Goal: Transaction & Acquisition: Book appointment/travel/reservation

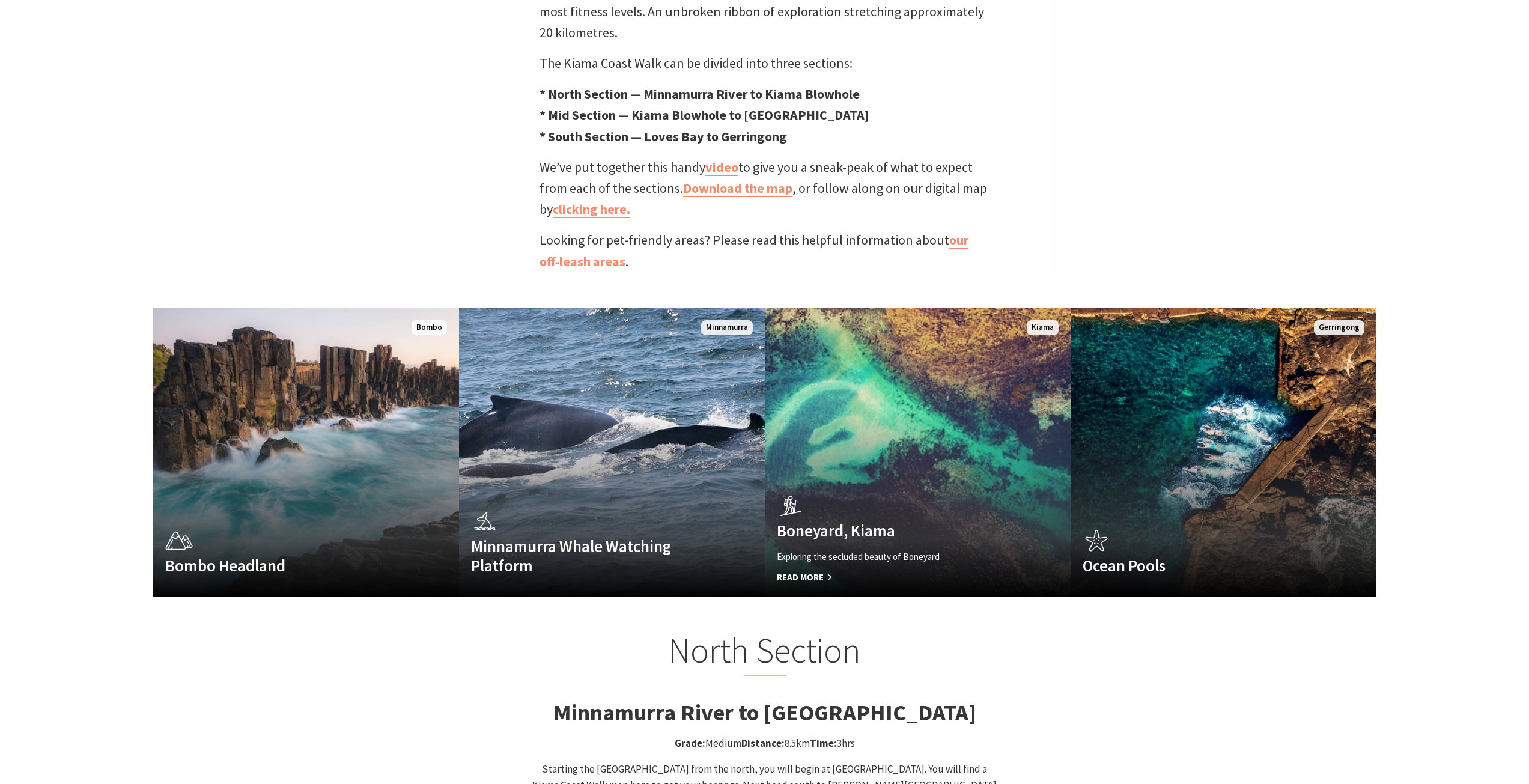
scroll to position [403, 1544]
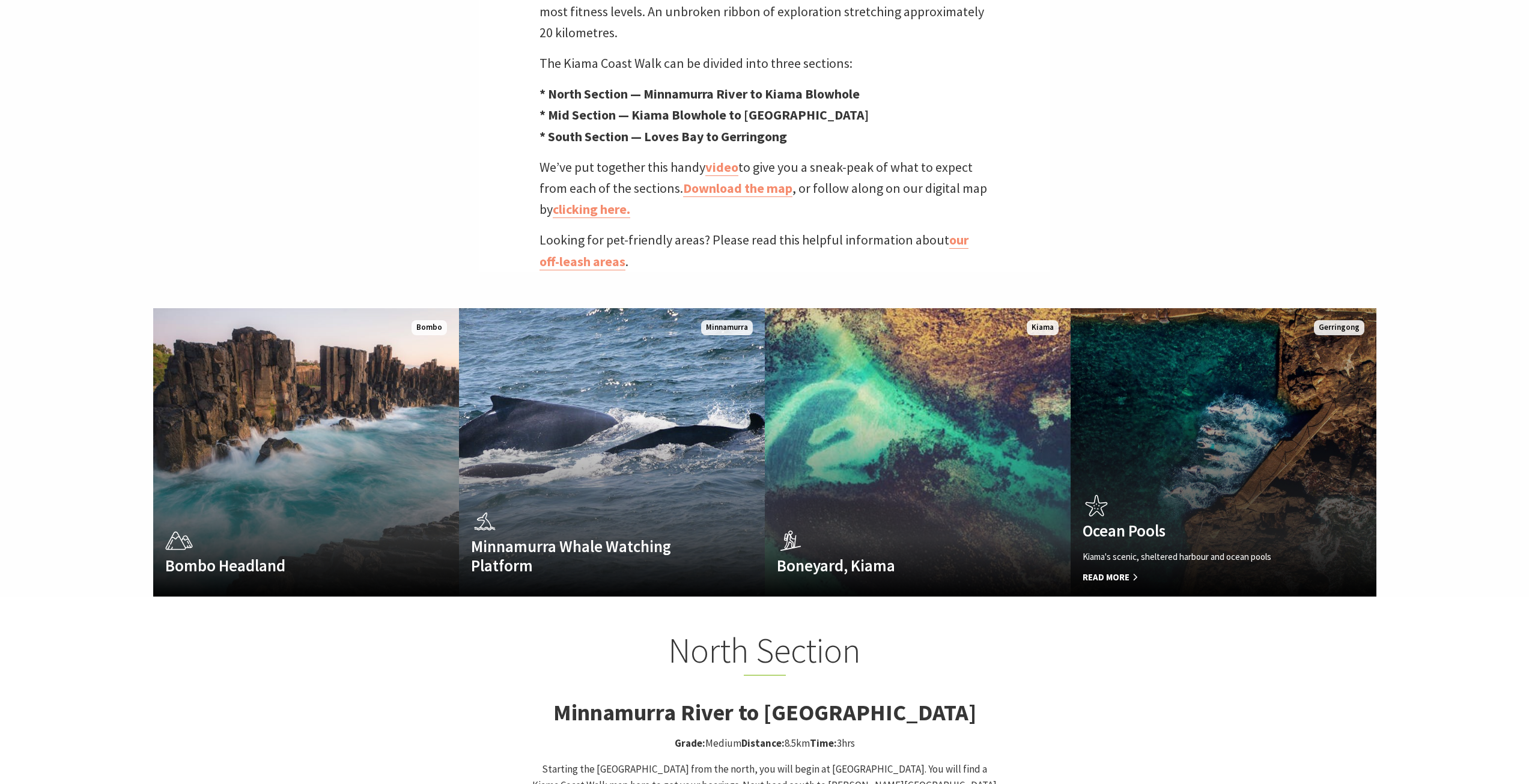
click at [1141, 387] on link "Ocean Pools Kiama's scenic, sheltered harbour and ocean pools Read More [GEOGRA…" at bounding box center [1223, 452] width 306 height 288
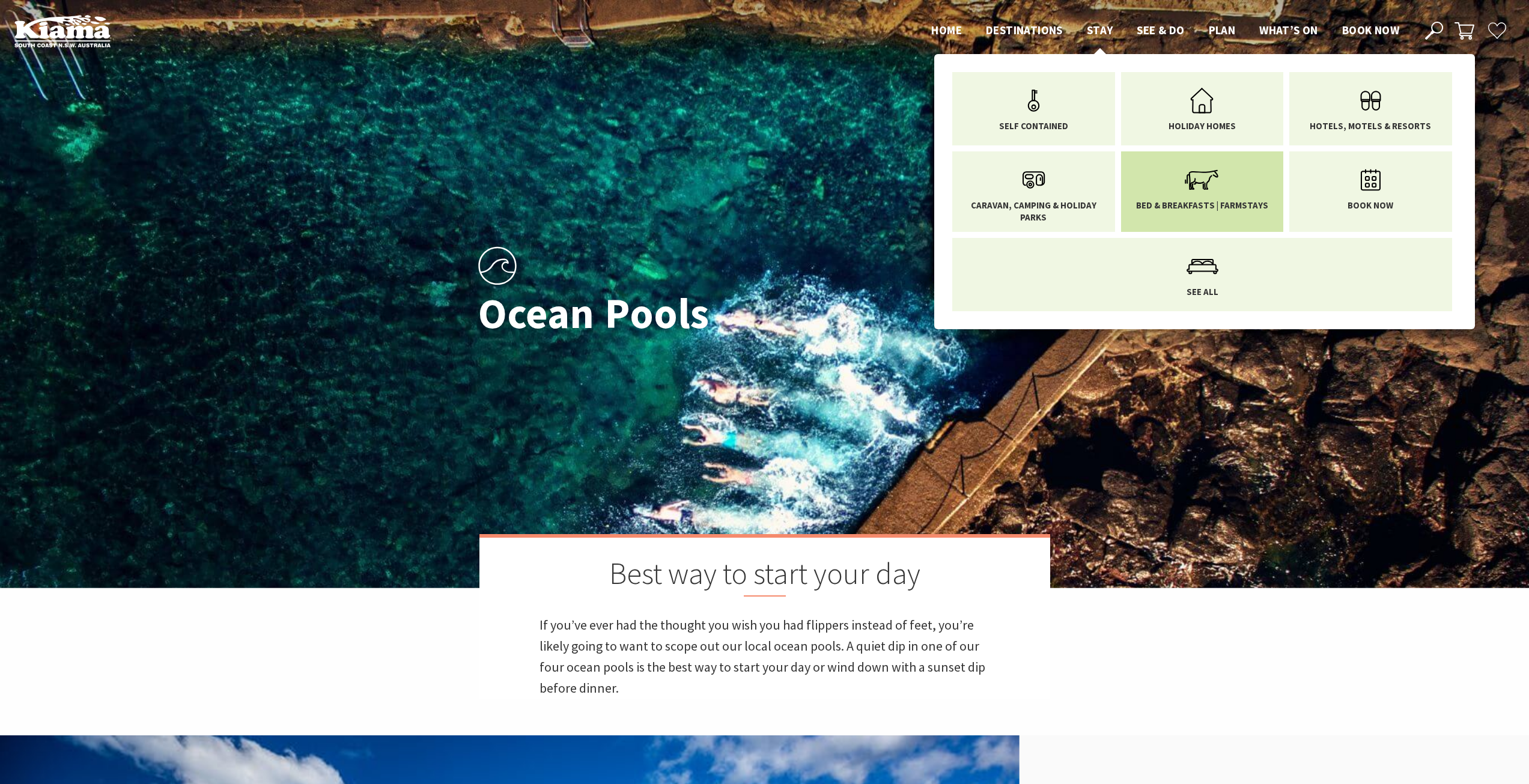
click at [1185, 179] on icon "Main Menu" at bounding box center [1202, 180] width 39 height 39
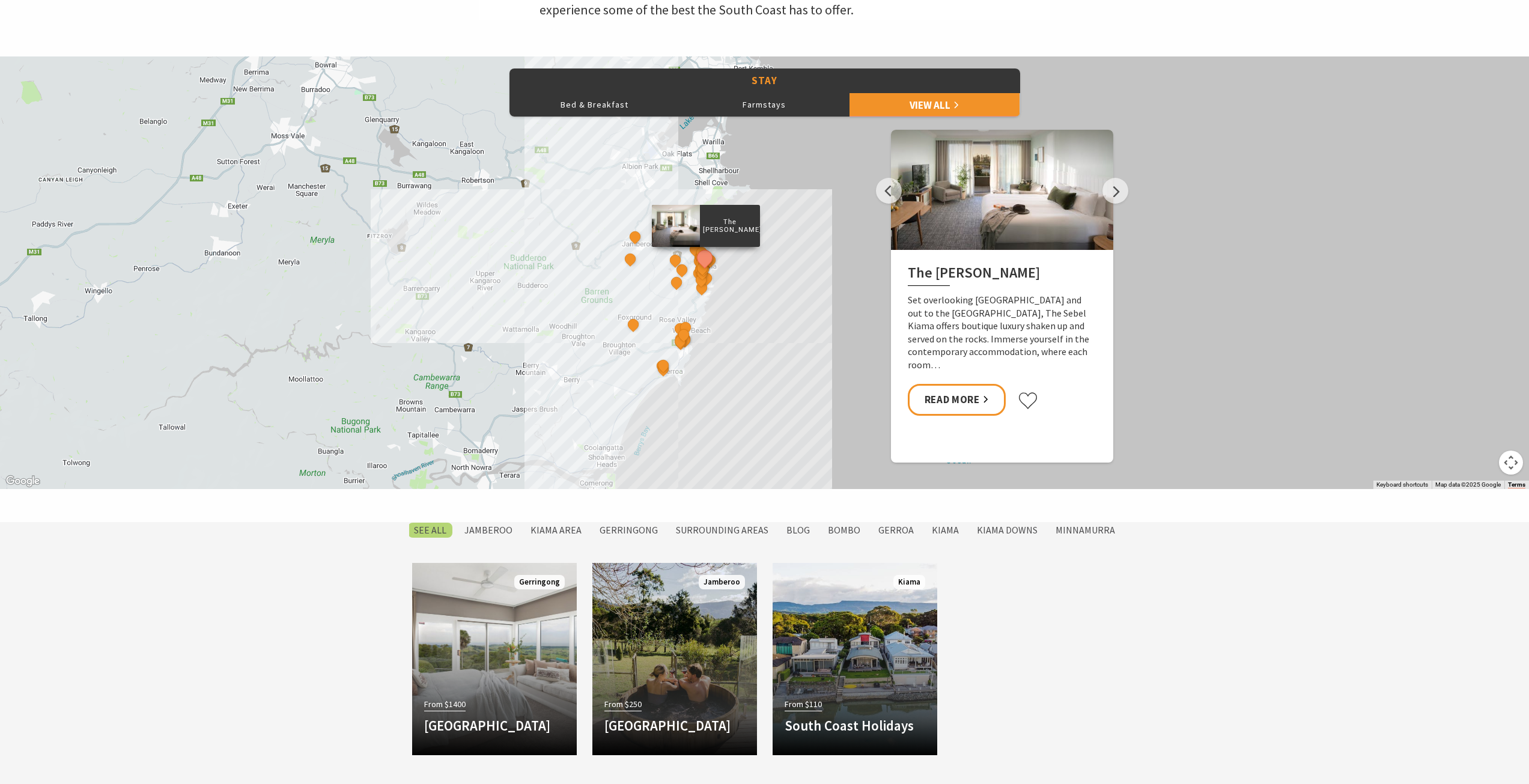
scroll to position [661, 0]
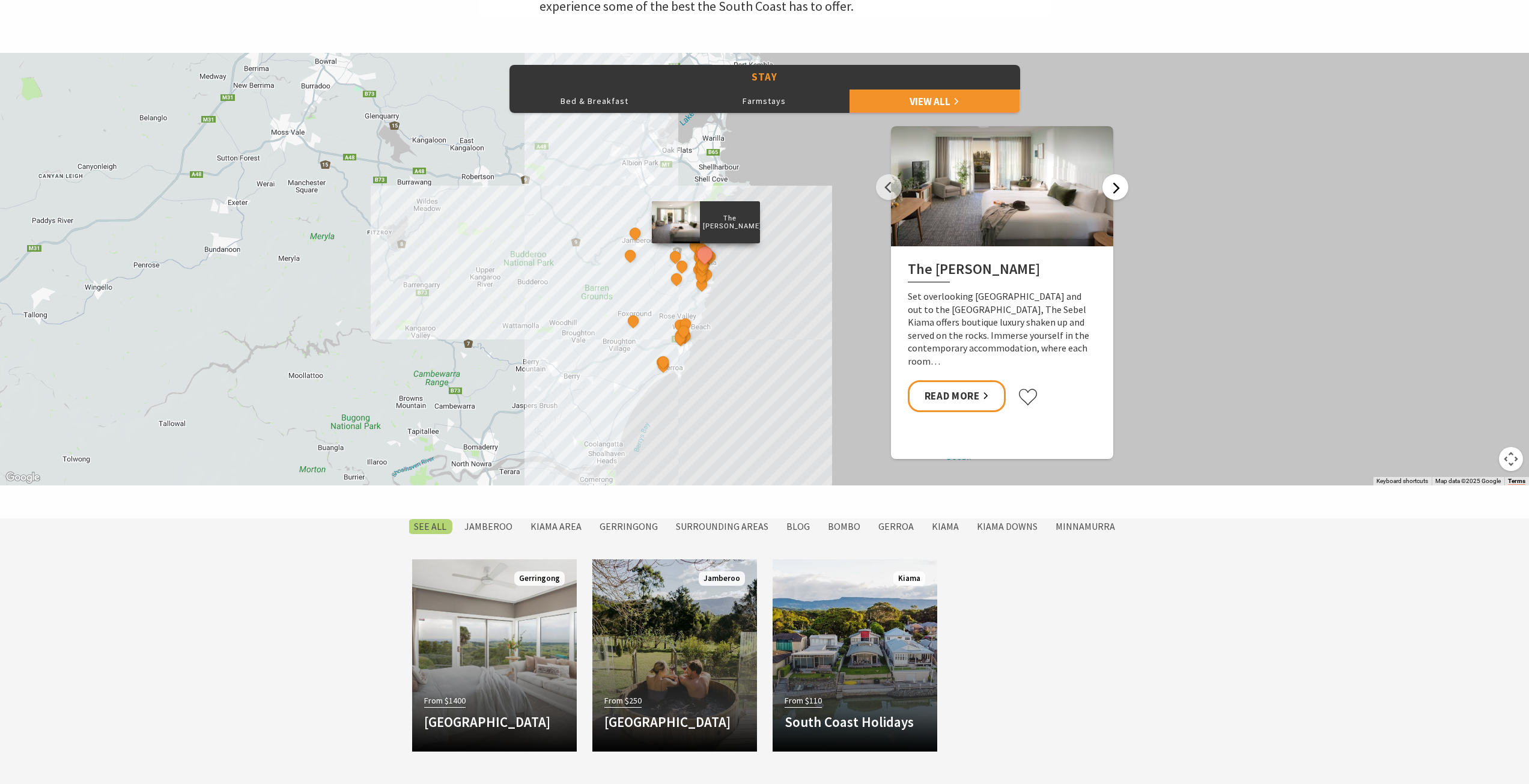
click at [1106, 193] on button "Next" at bounding box center [1115, 187] width 26 height 26
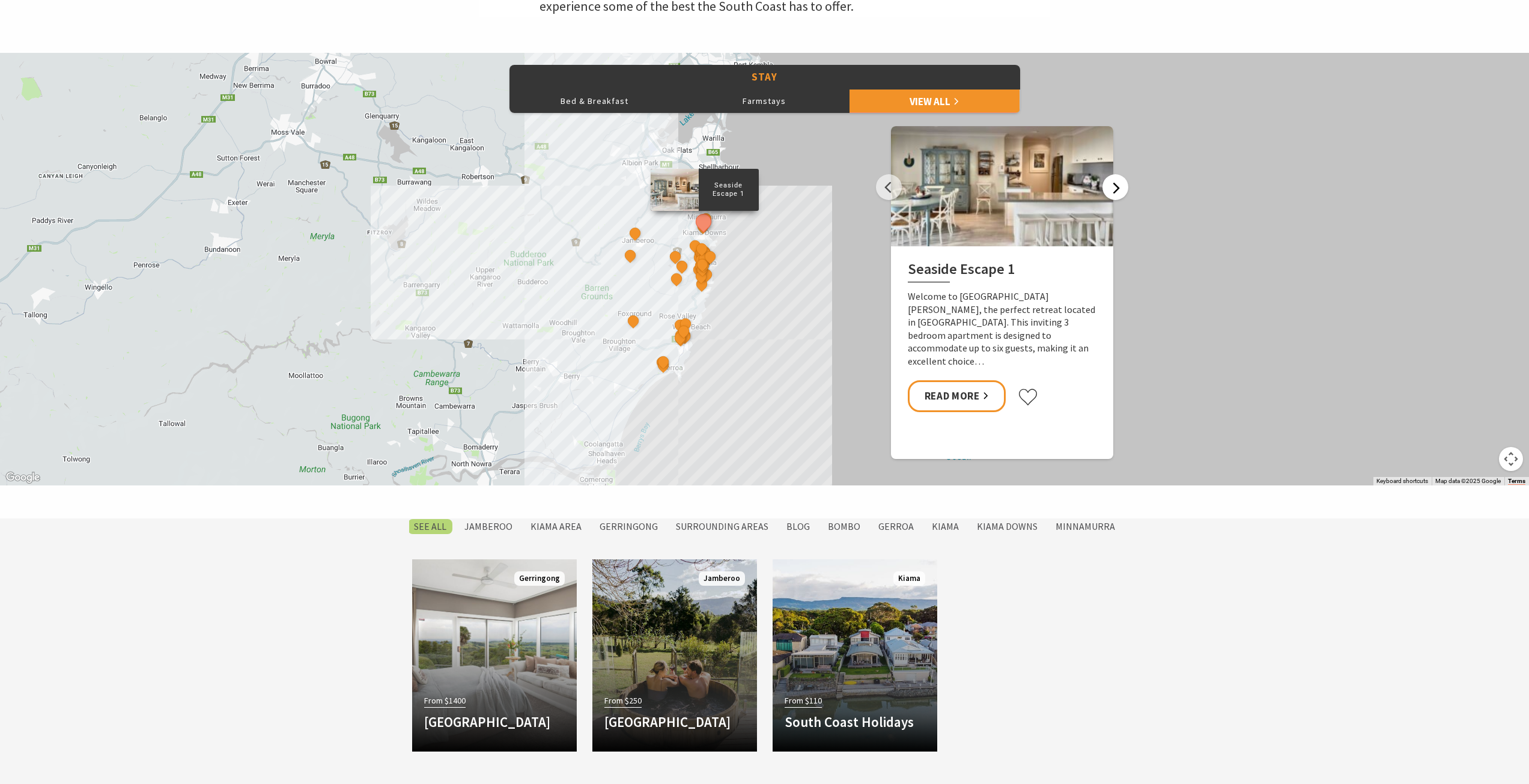
click at [1106, 193] on button "Next" at bounding box center [1115, 187] width 26 height 26
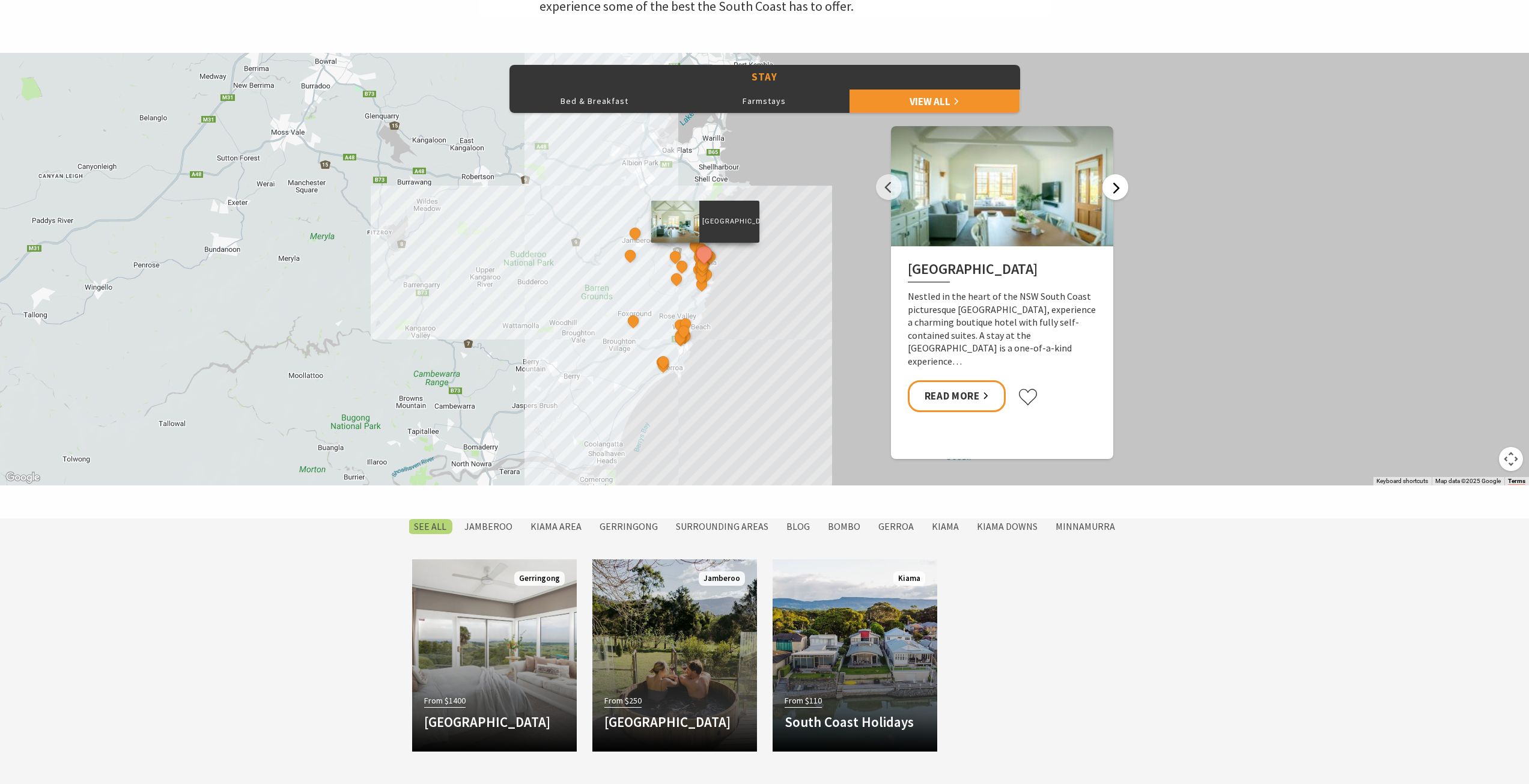
click at [1106, 193] on button "Next" at bounding box center [1115, 187] width 26 height 26
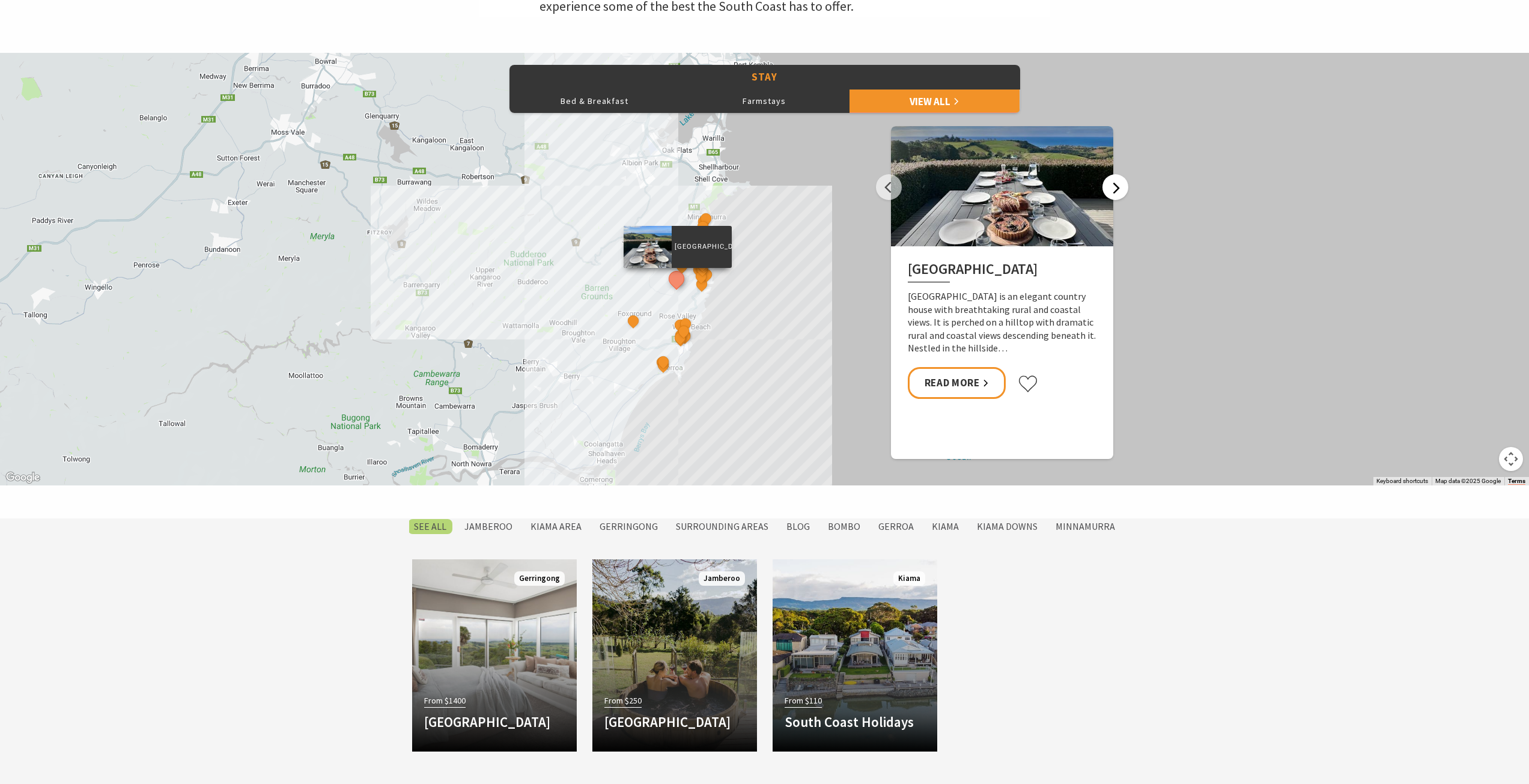
click at [1106, 193] on button "Next" at bounding box center [1115, 187] width 26 height 26
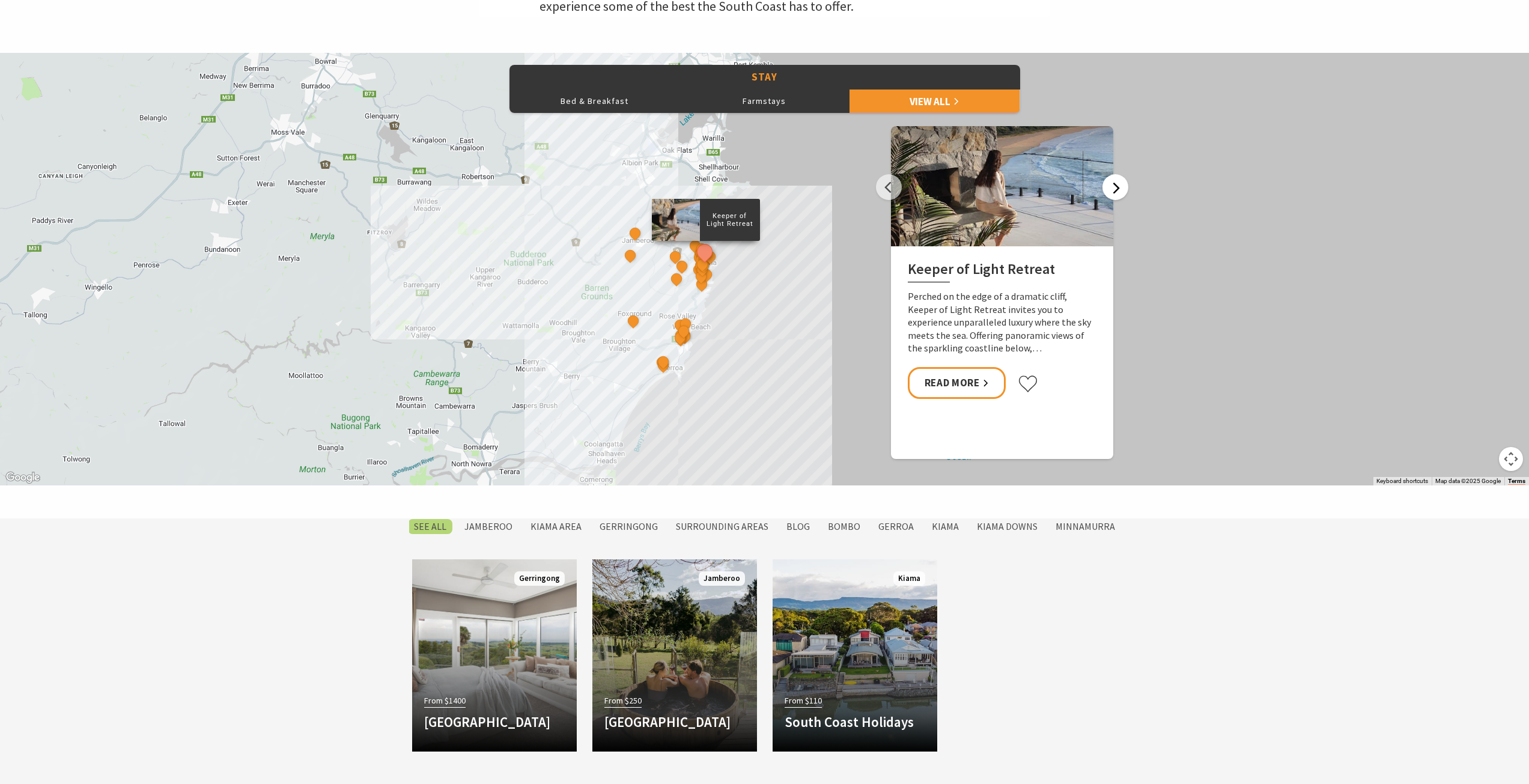
click at [1106, 193] on button "Next" at bounding box center [1115, 187] width 26 height 26
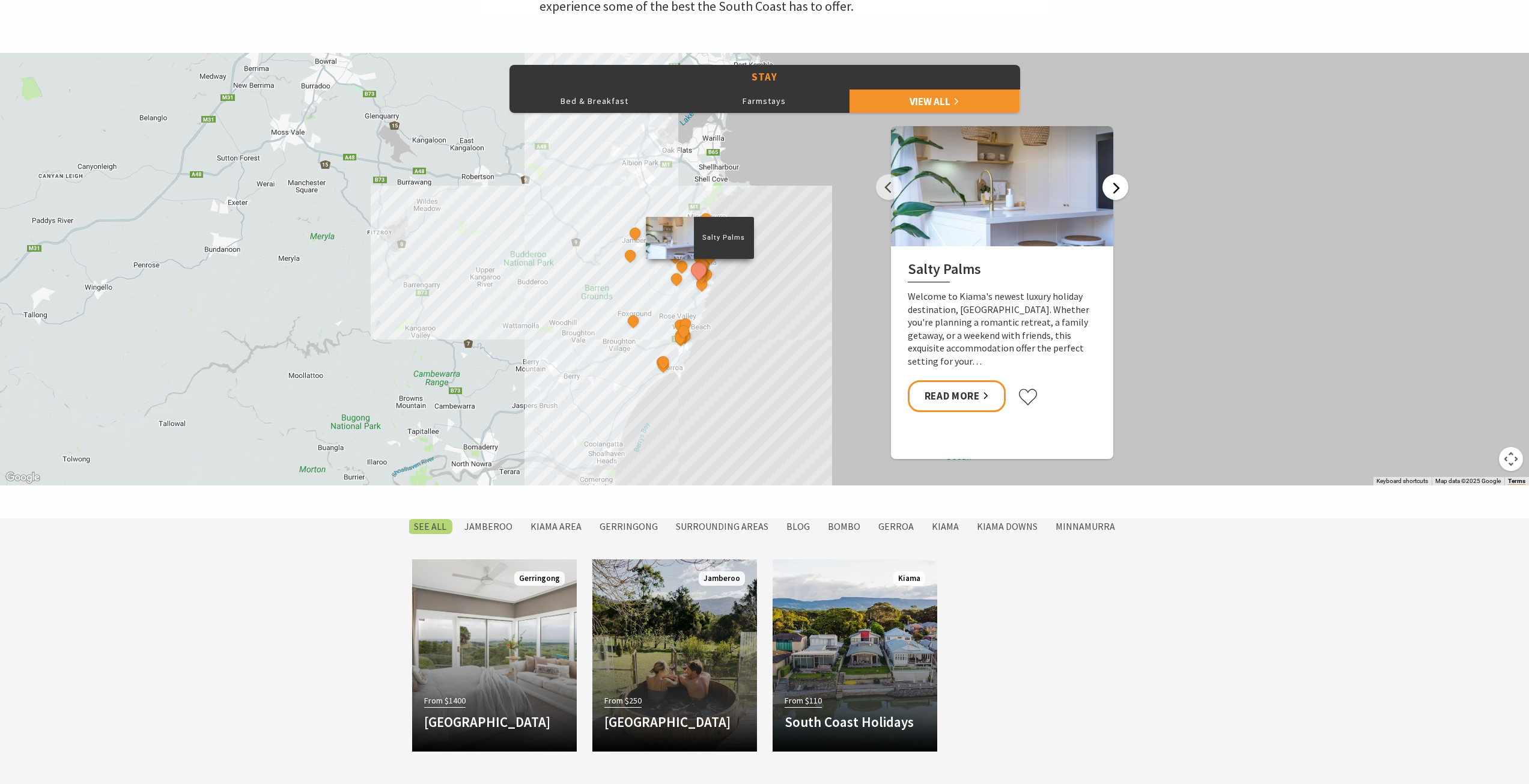
scroll to position [901, 0]
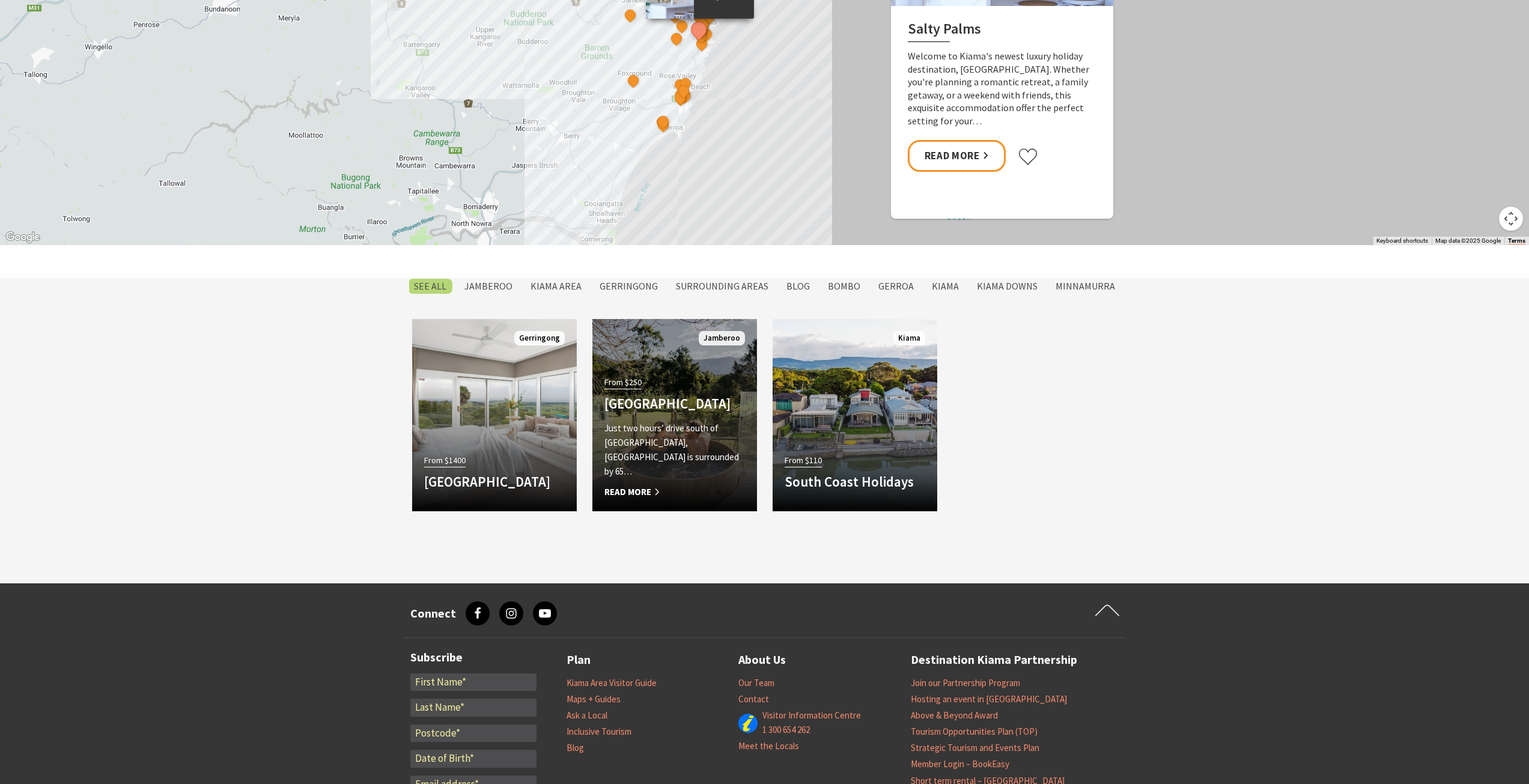
click at [692, 407] on h4 "Jamberoo Valley Farm Cottages" at bounding box center [674, 403] width 141 height 16
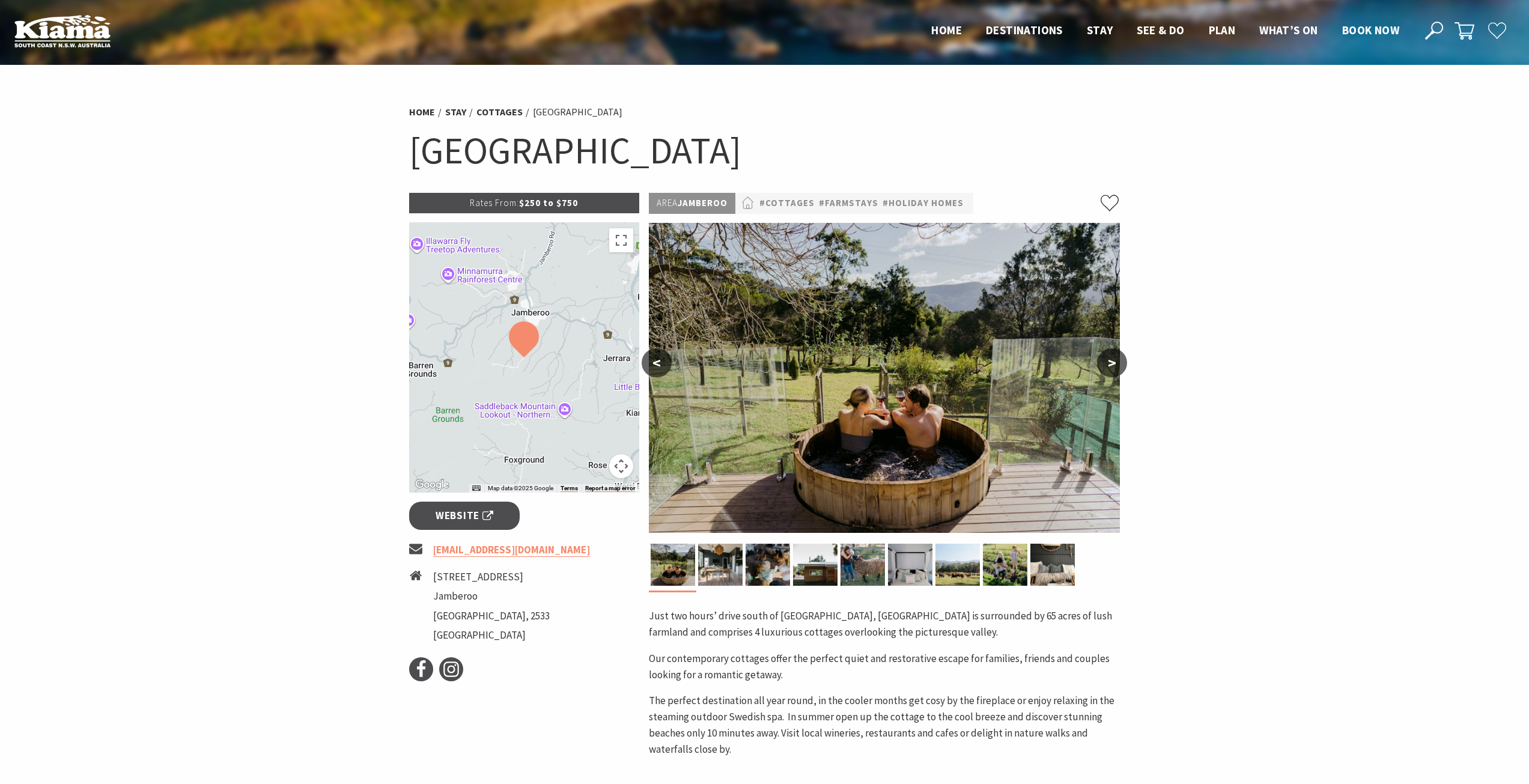
click at [1100, 364] on button ">" at bounding box center [1112, 363] width 30 height 29
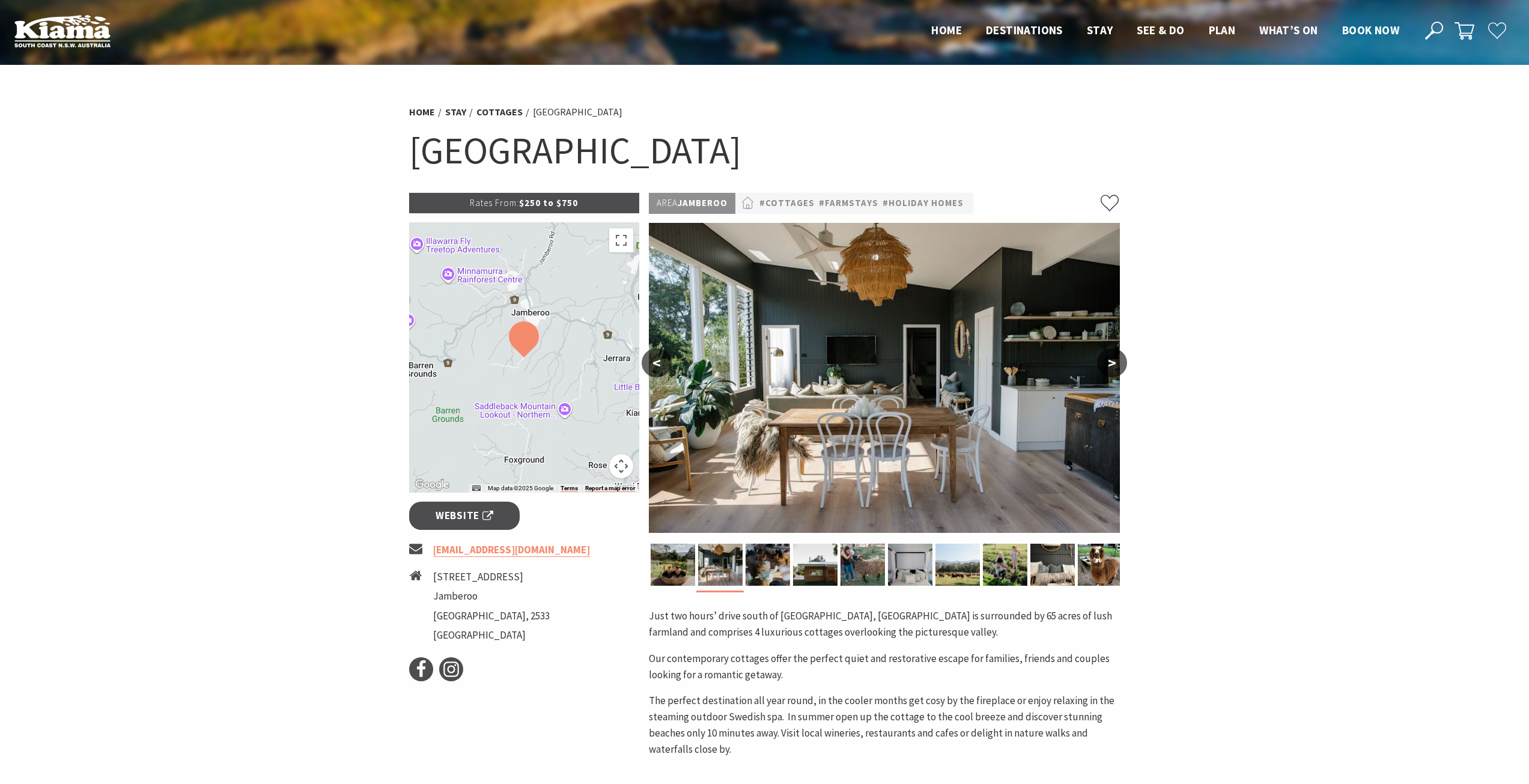
click at [1100, 364] on button ">" at bounding box center [1112, 363] width 30 height 29
click at [1132, 365] on section "Home Stay Cottages Jamberoo Valley Farm Cottages Jamberoo Valley Farm Cottages …" at bounding box center [764, 555] width 1529 height 981
click at [1116, 367] on button ">" at bounding box center [1112, 363] width 30 height 29
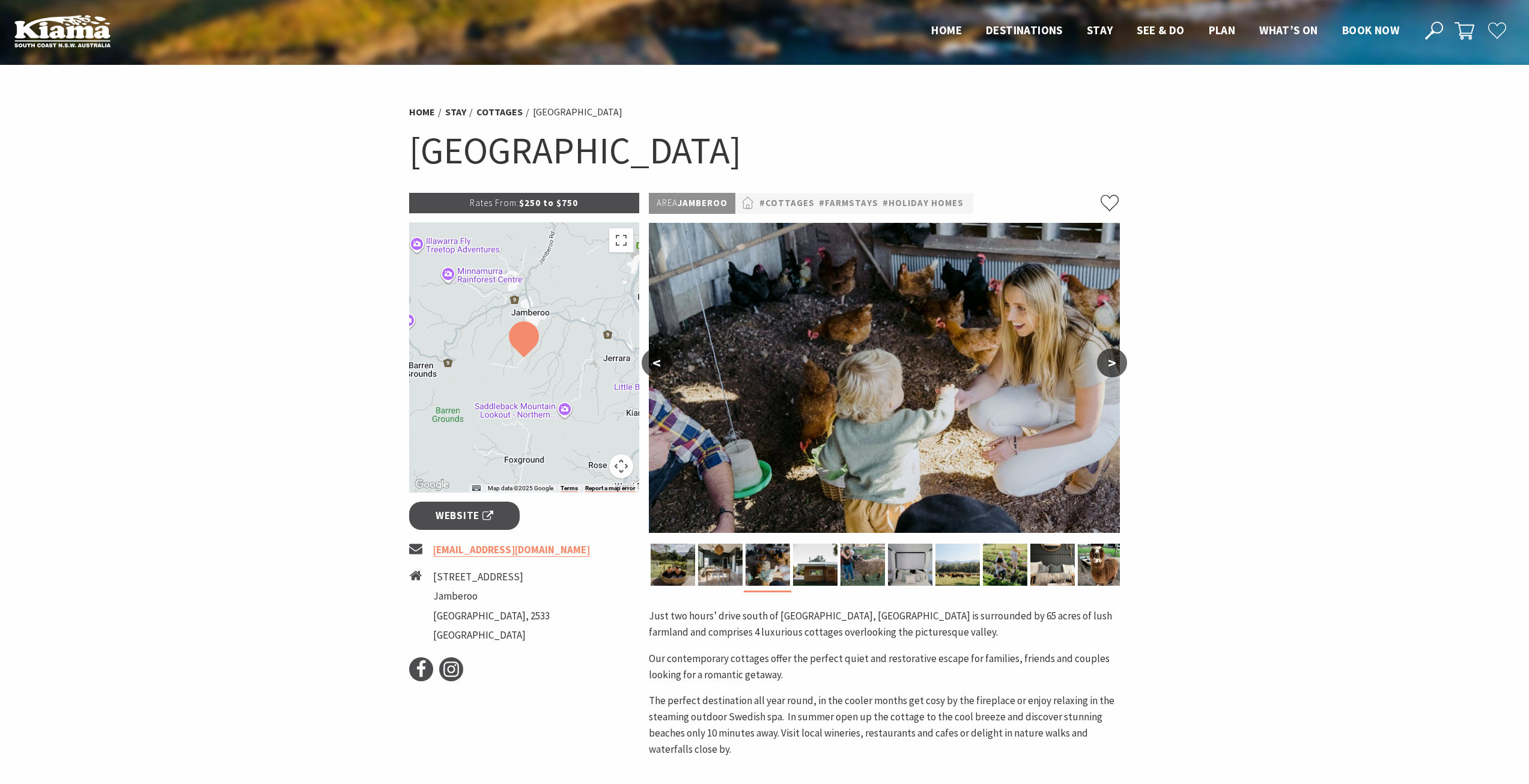
click at [1116, 367] on button ">" at bounding box center [1112, 363] width 30 height 29
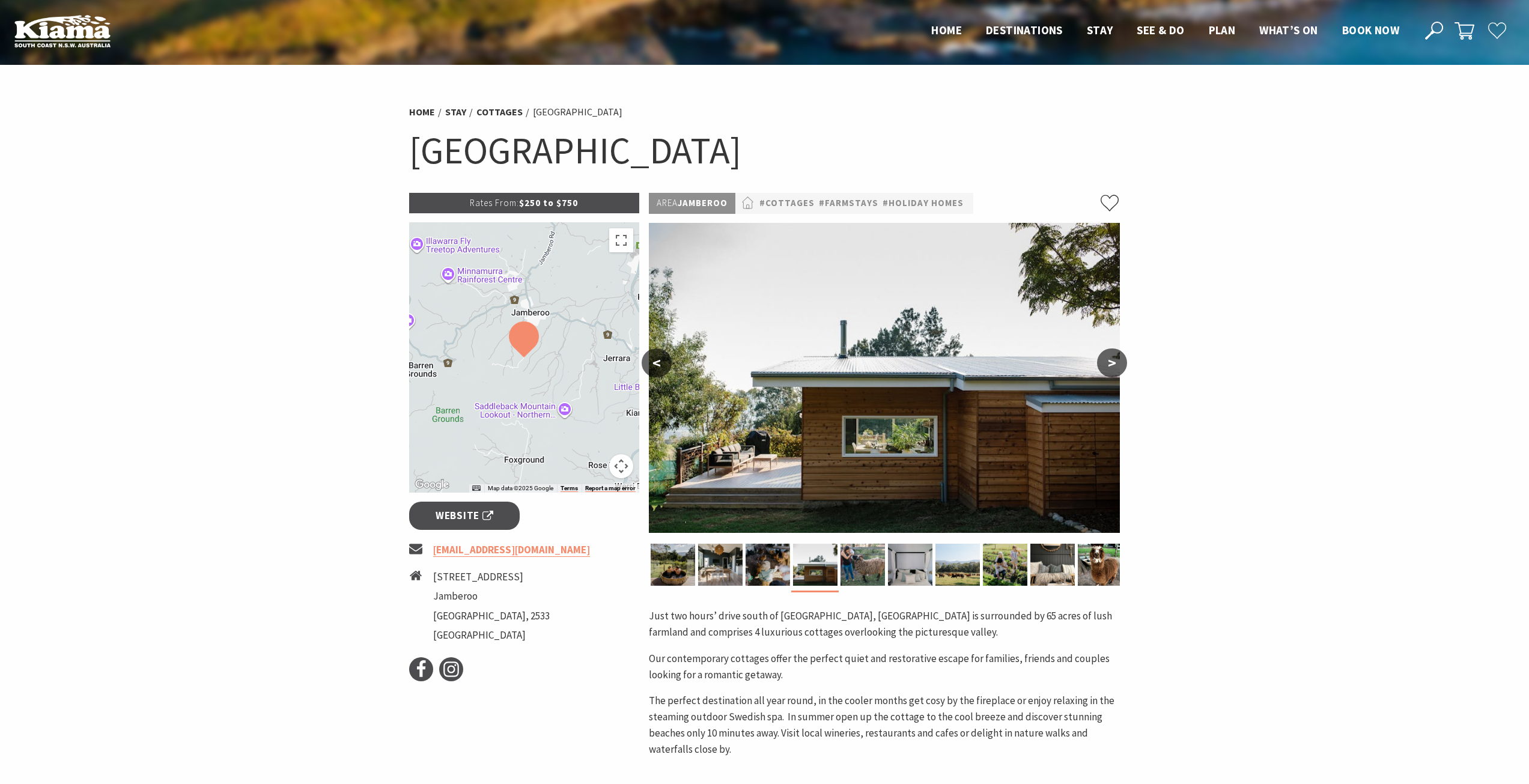
click at [1116, 367] on button ">" at bounding box center [1112, 363] width 30 height 29
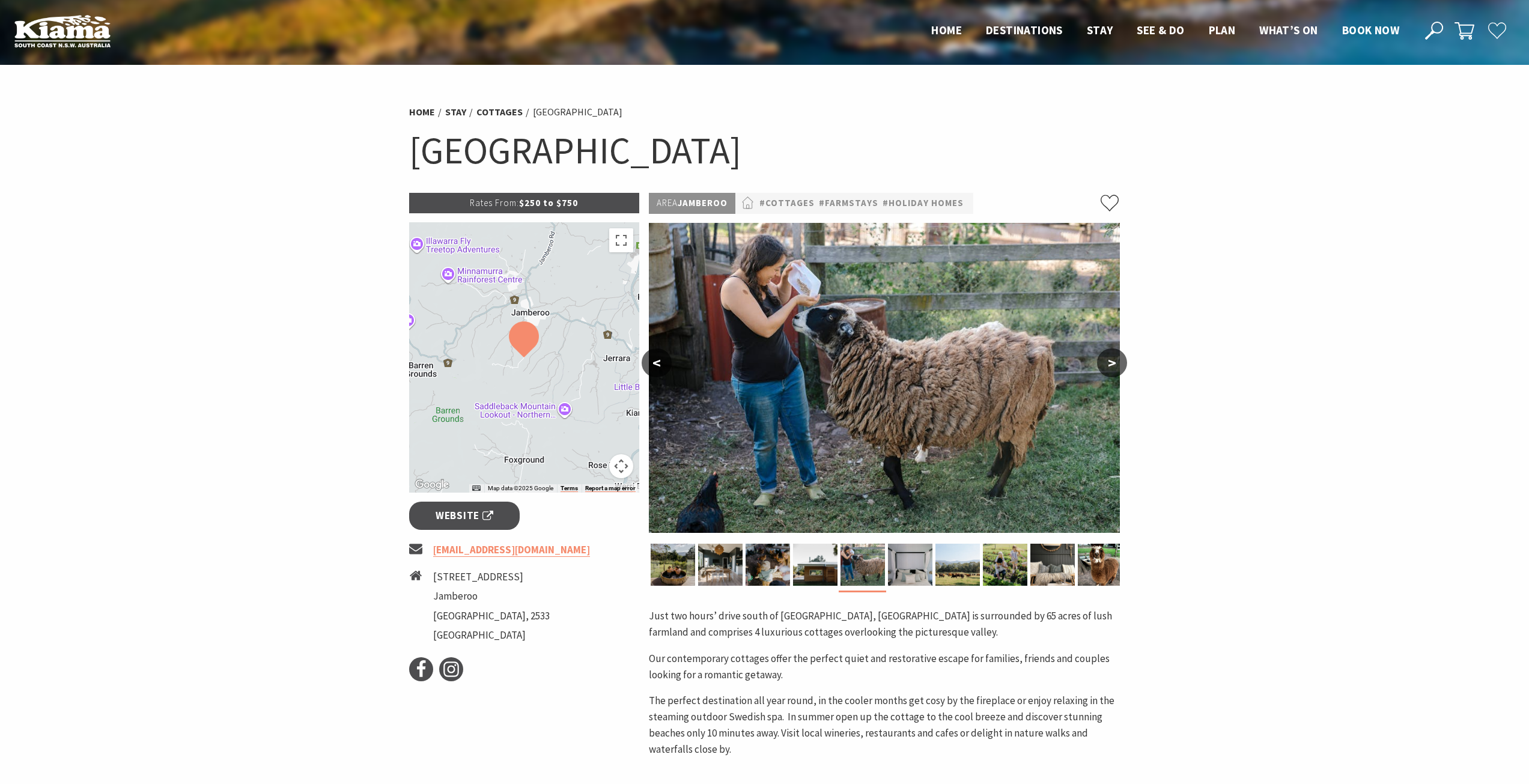
click at [1116, 367] on button ">" at bounding box center [1112, 363] width 30 height 29
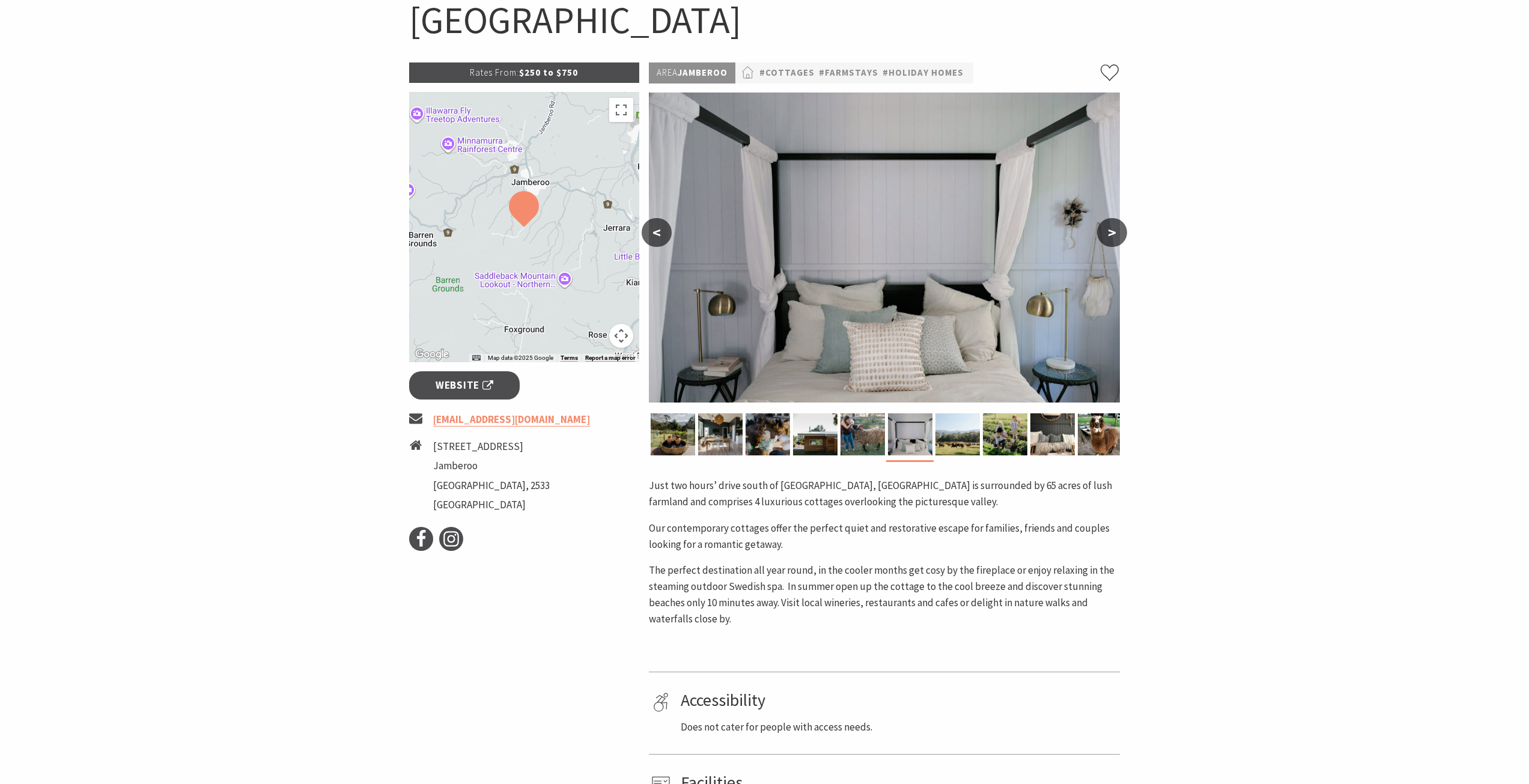
scroll to position [120, 0]
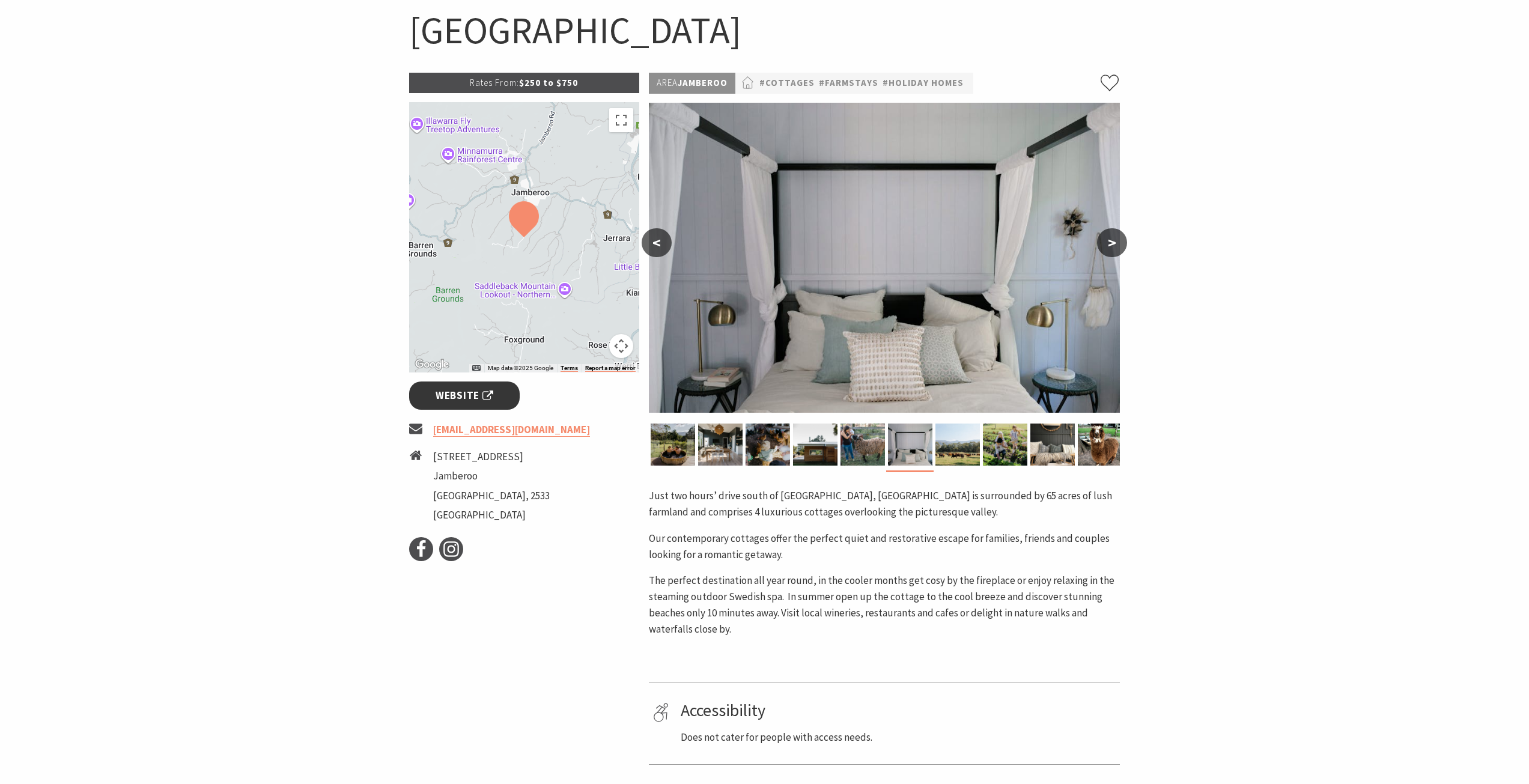
click at [493, 400] on span "Website" at bounding box center [464, 395] width 57 height 16
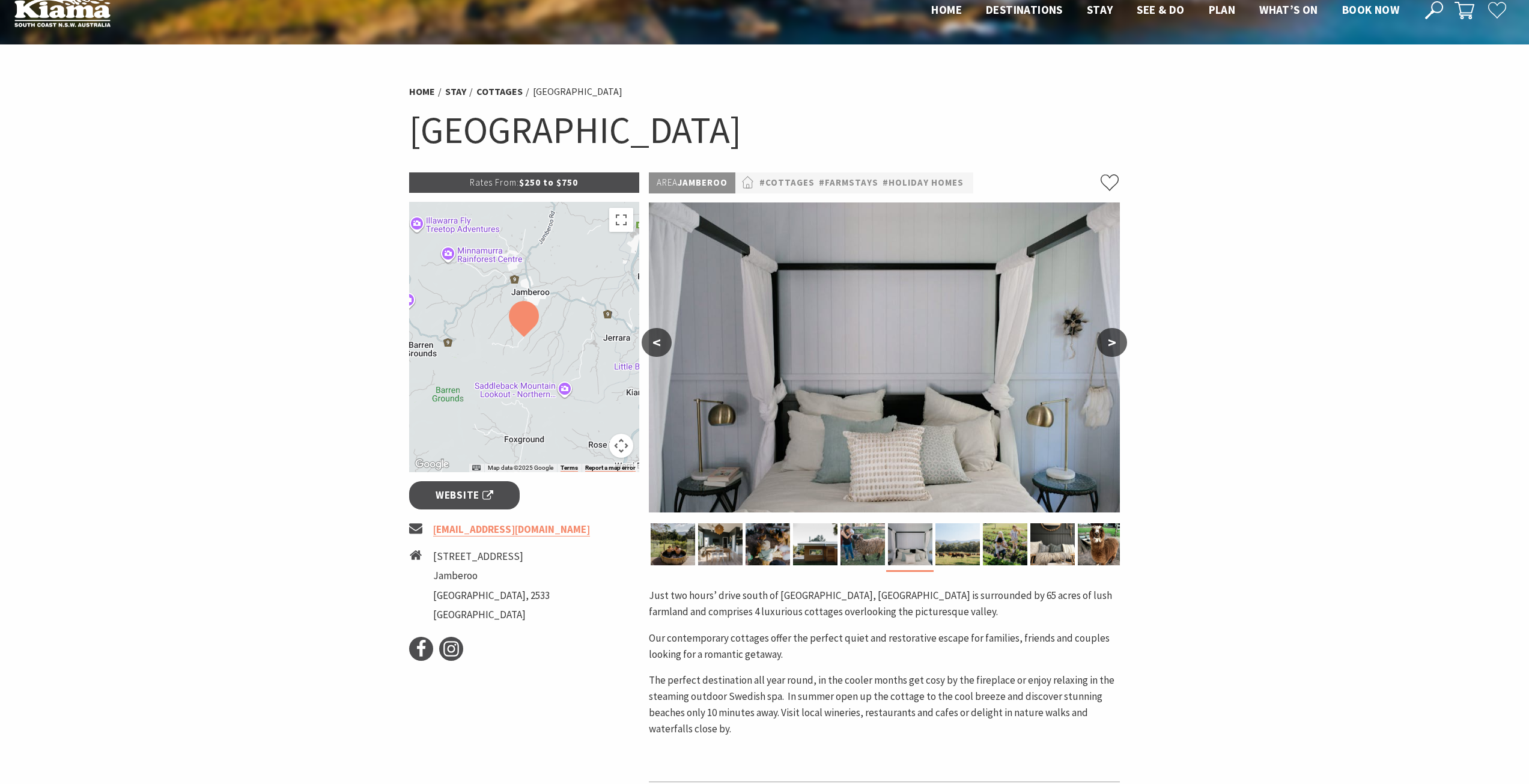
scroll to position [0, 0]
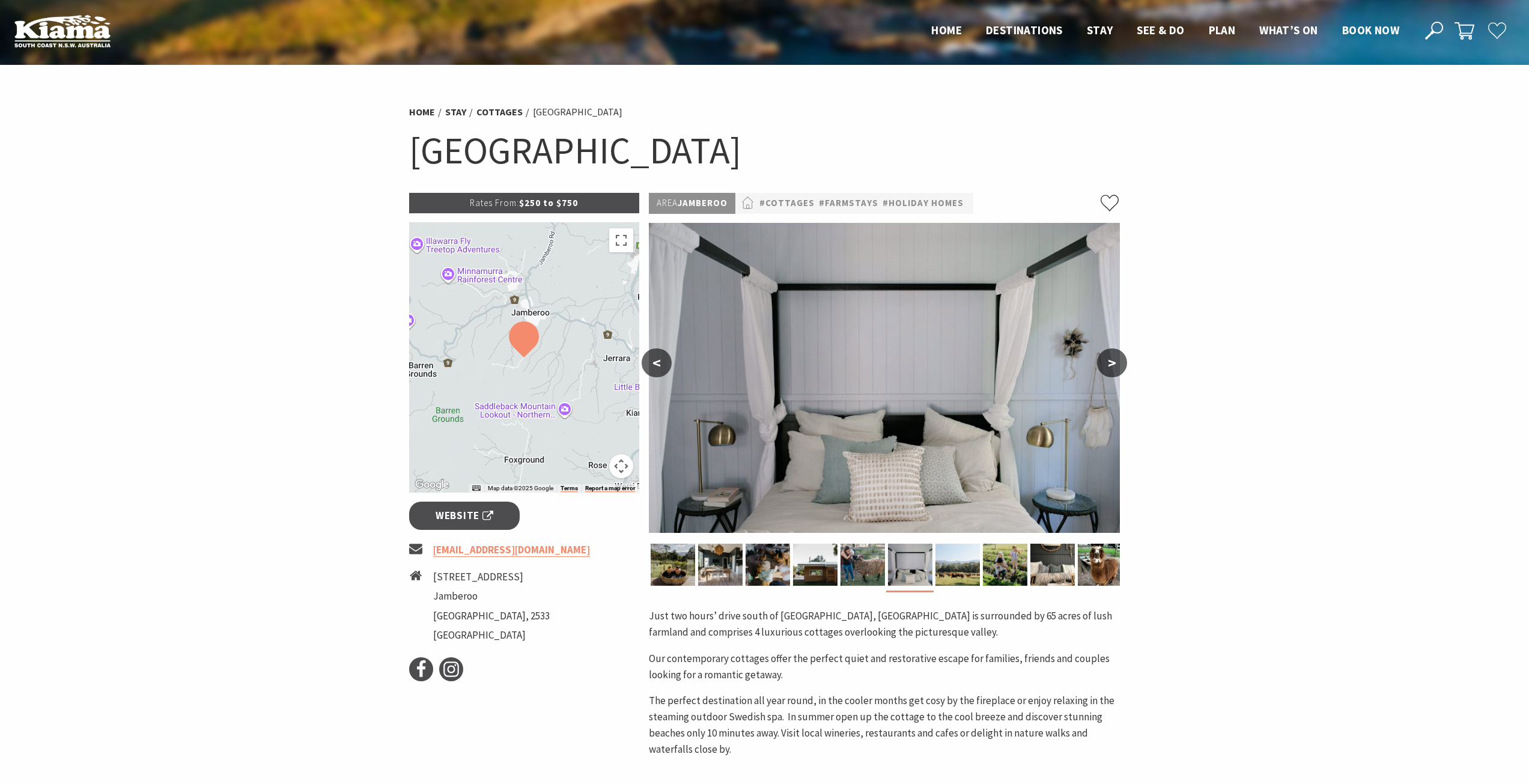
click at [533, 379] on div at bounding box center [524, 357] width 230 height 270
drag, startPoint x: 532, startPoint y: 372, endPoint x: 561, endPoint y: 406, distance: 44.7
click at [561, 406] on div at bounding box center [524, 357] width 230 height 270
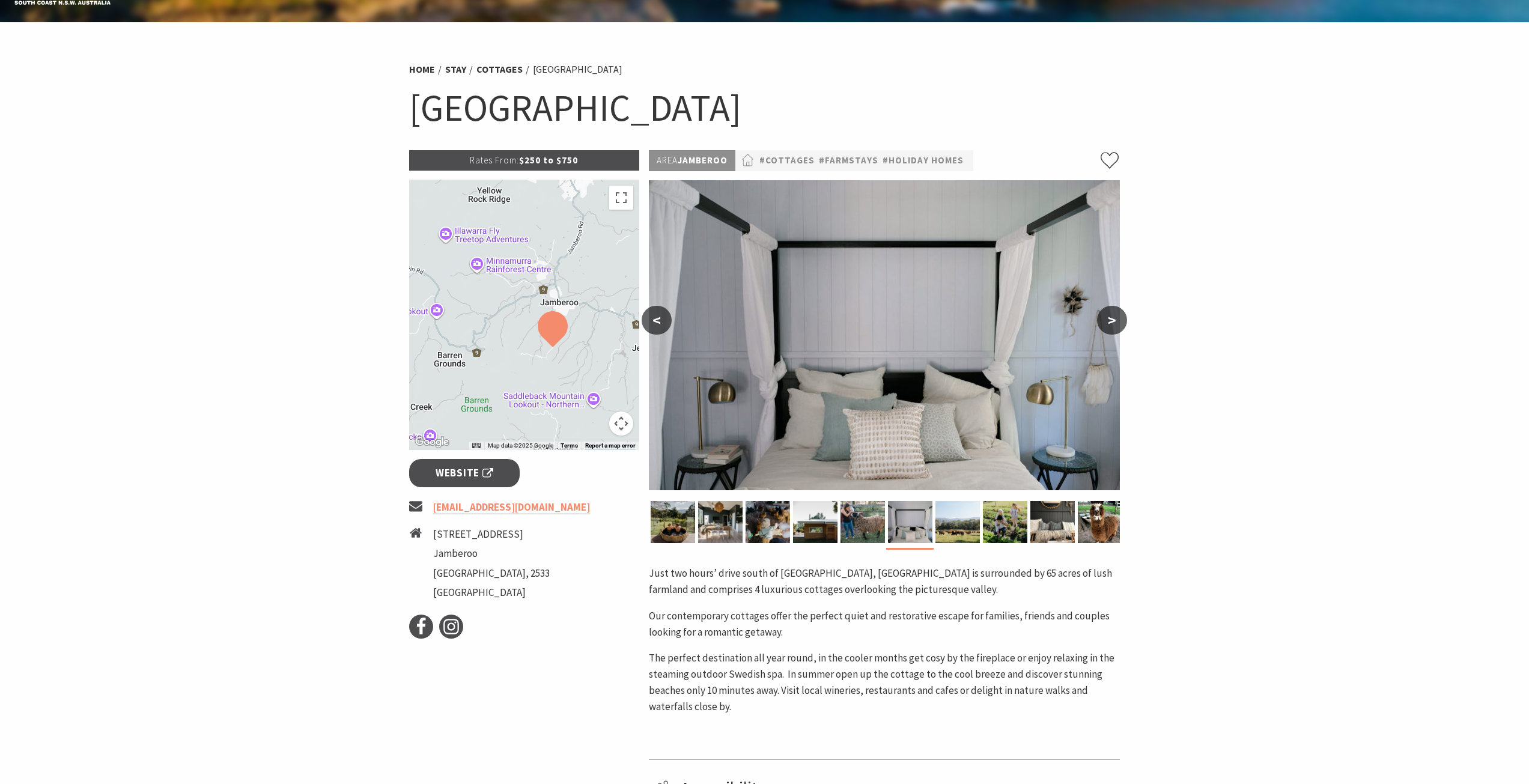
scroll to position [60, 0]
